Goal: Use online tool/utility

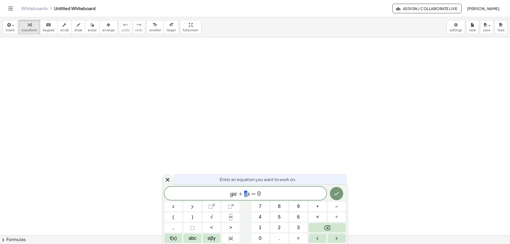
click at [299, 194] on span "g a + g s = 0" at bounding box center [245, 193] width 162 height 7
click at [337, 191] on icon "Done" at bounding box center [336, 194] width 6 height 6
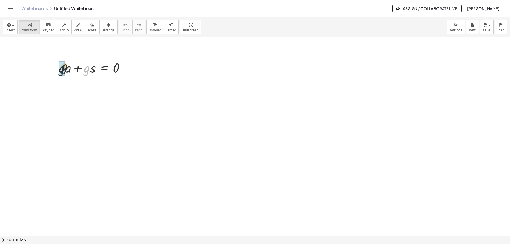
drag, startPoint x: 88, startPoint y: 69, endPoint x: 61, endPoint y: 66, distance: 27.8
click at [49, 88] on div at bounding box center [47, 78] width 8 height 41
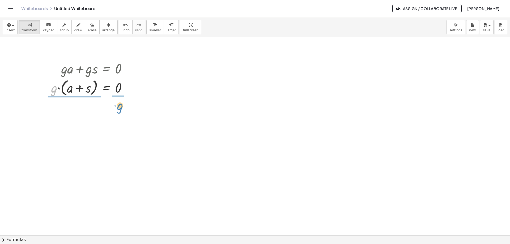
drag, startPoint x: 67, startPoint y: 95, endPoint x: 117, endPoint y: 109, distance: 51.6
click at [60, 90] on div at bounding box center [96, 87] width 81 height 28
click at [67, 90] on div at bounding box center [92, 87] width 88 height 27
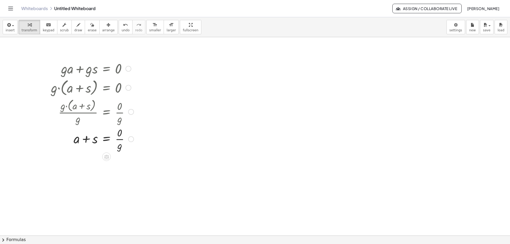
click at [117, 138] on div at bounding box center [92, 138] width 88 height 27
drag, startPoint x: 89, startPoint y: 162, endPoint x: 126, endPoint y: 162, distance: 37.2
click at [126, 162] on div at bounding box center [92, 161] width 88 height 18
click at [87, 182] on div at bounding box center [93, 179] width 91 height 18
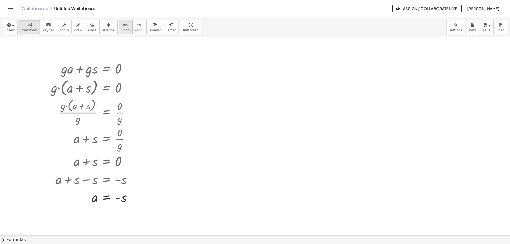
click at [119, 33] on button "undo undo" at bounding box center [126, 27] width 14 height 14
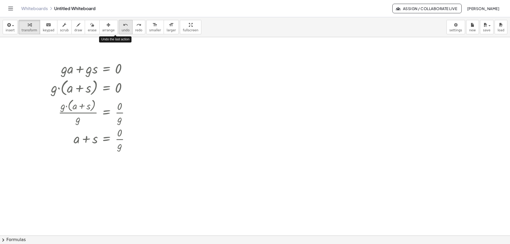
click at [119, 33] on button "undo undo" at bounding box center [126, 27] width 14 height 14
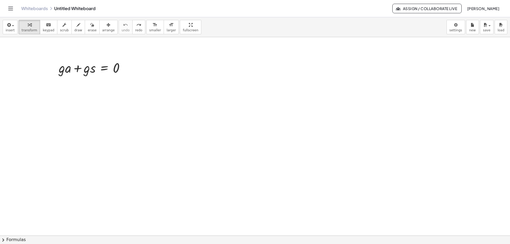
click at [21, 9] on div "Whiteboards Untitled Whiteboard Assign / Collaborate Live [PERSON_NAME]" at bounding box center [254, 8] width 497 height 17
drag, startPoint x: 28, startPoint y: 9, endPoint x: 269, endPoint y: 24, distance: 241.5
click at [29, 9] on link "Whiteboards" at bounding box center [34, 8] width 27 height 5
